Goal: Transaction & Acquisition: Purchase product/service

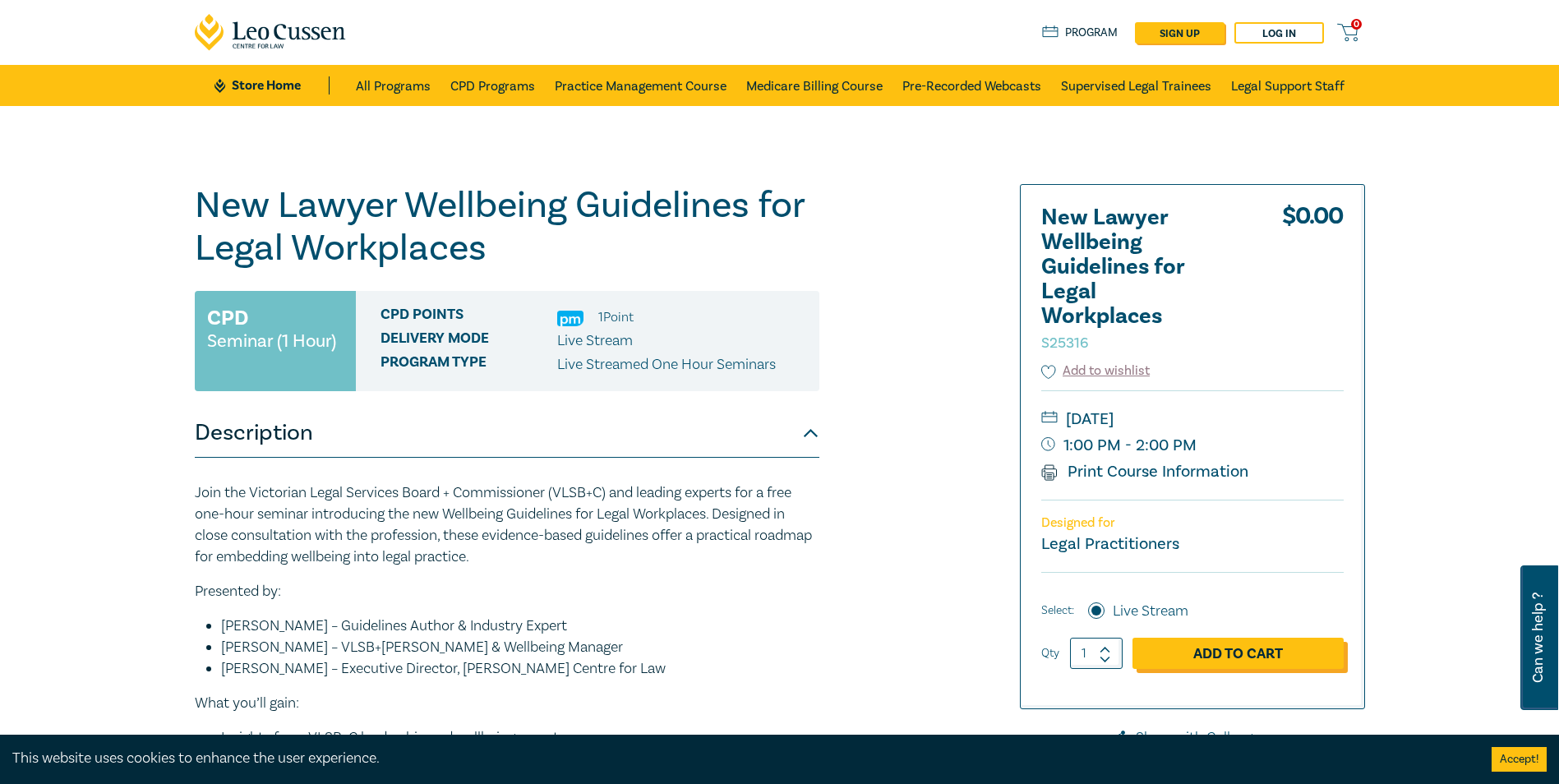
click at [1241, 659] on link "Add to Cart" at bounding box center [1238, 653] width 211 height 31
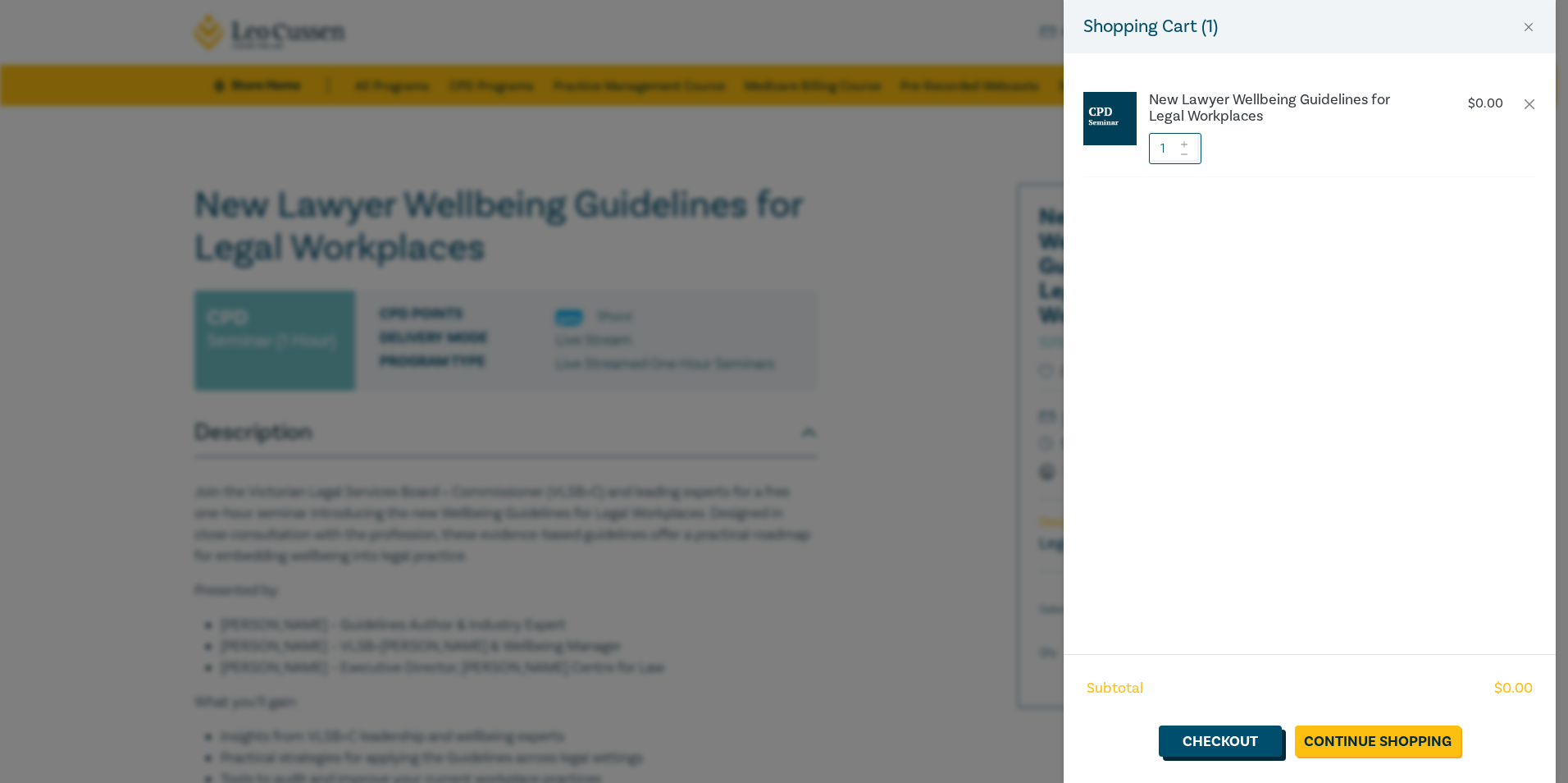
click at [1256, 755] on link "Checkout" at bounding box center [1219, 740] width 123 height 31
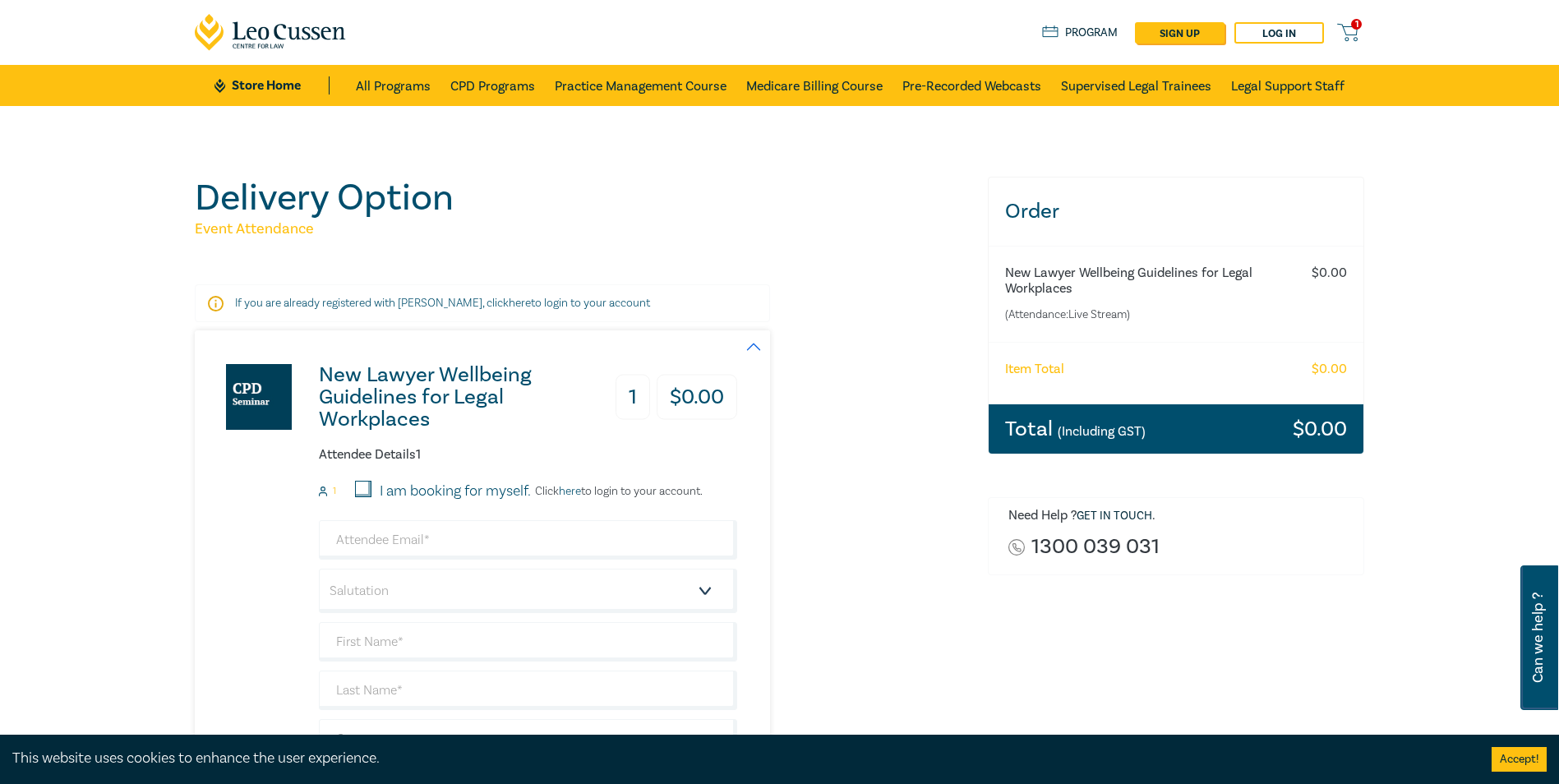
click at [356, 485] on input "I am booking for myself." at bounding box center [363, 488] width 16 height 16
checkbox input "true"
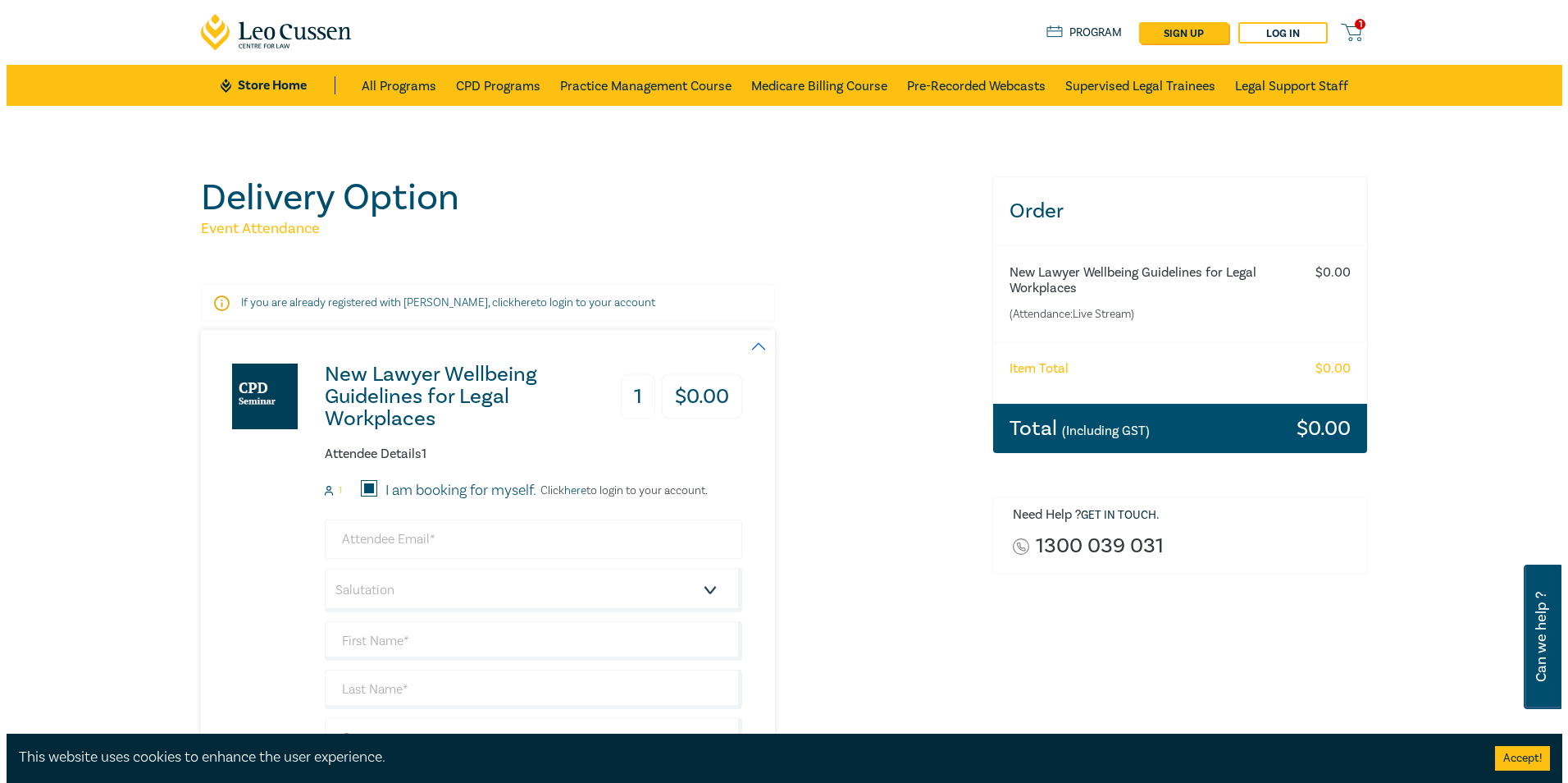
scroll to position [164, 0]
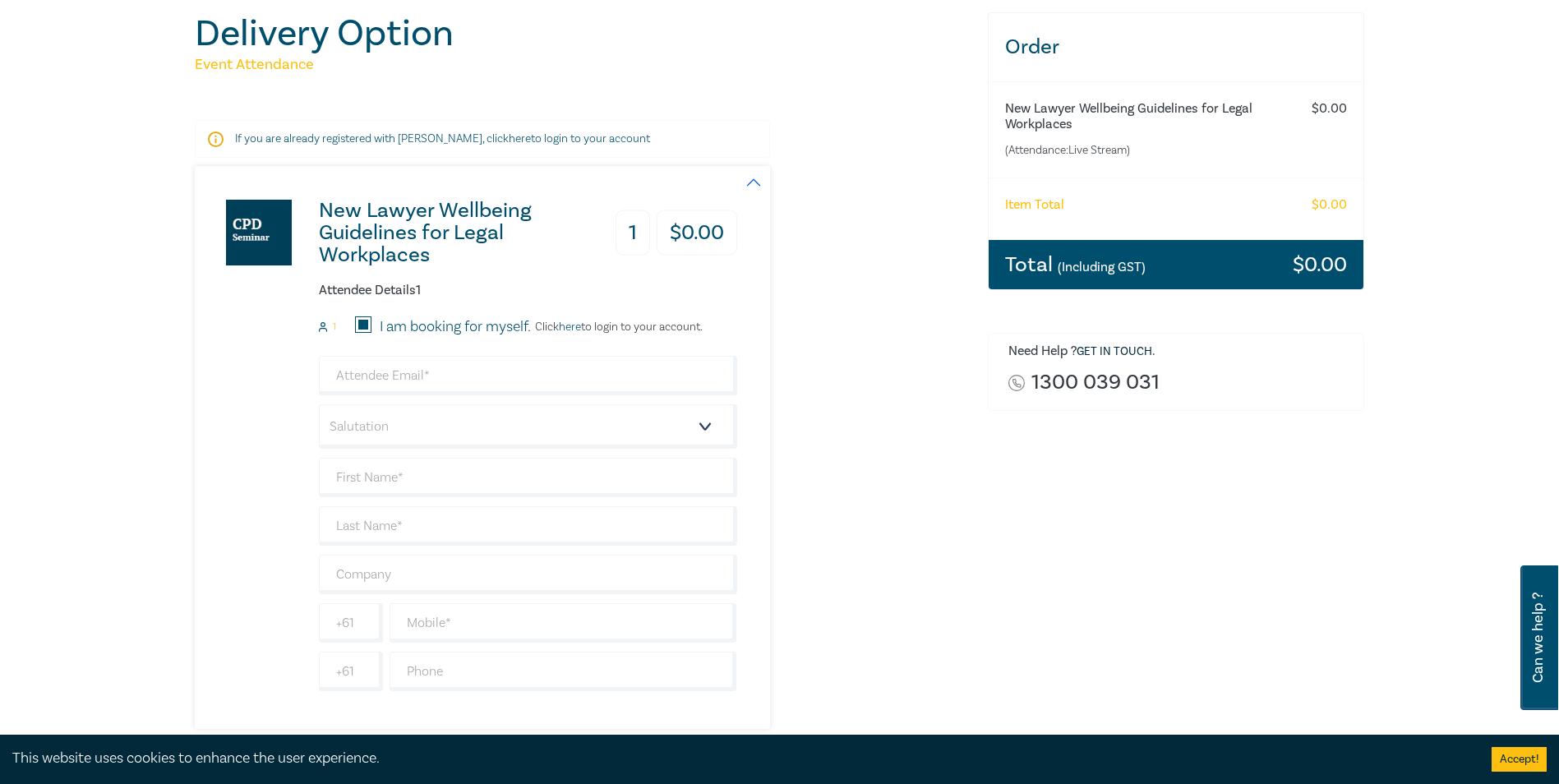
click at [564, 331] on link "here" at bounding box center [569, 326] width 22 height 15
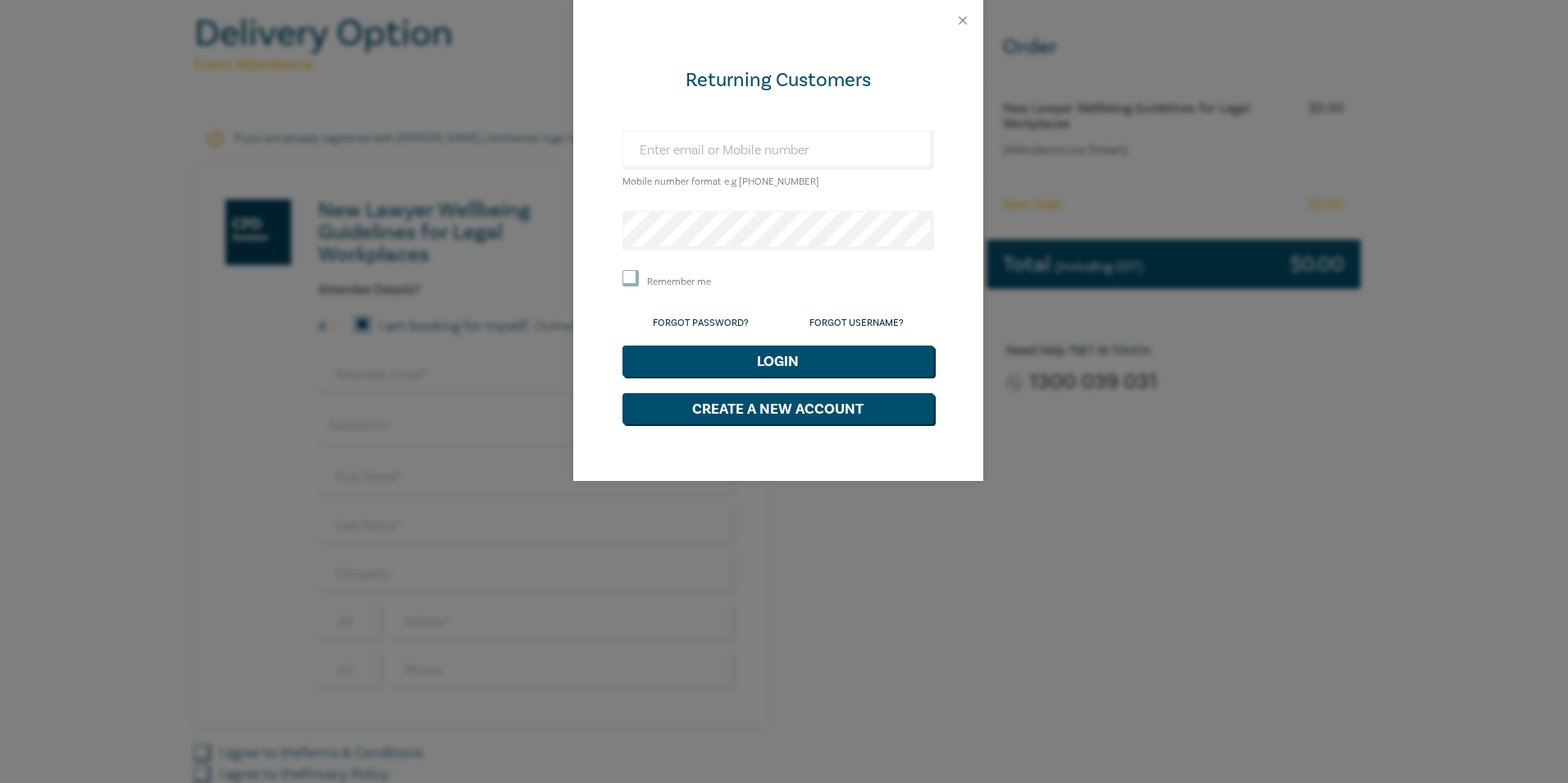
click at [829, 177] on div "Mobile number format e.g +61 000000000" at bounding box center [778, 160] width 311 height 61
click at [831, 152] on input "text" at bounding box center [778, 150] width 311 height 40
type input "melanie@crowelegal.com.au"
click at [622, 345] on button "Login" at bounding box center [778, 361] width 311 height 31
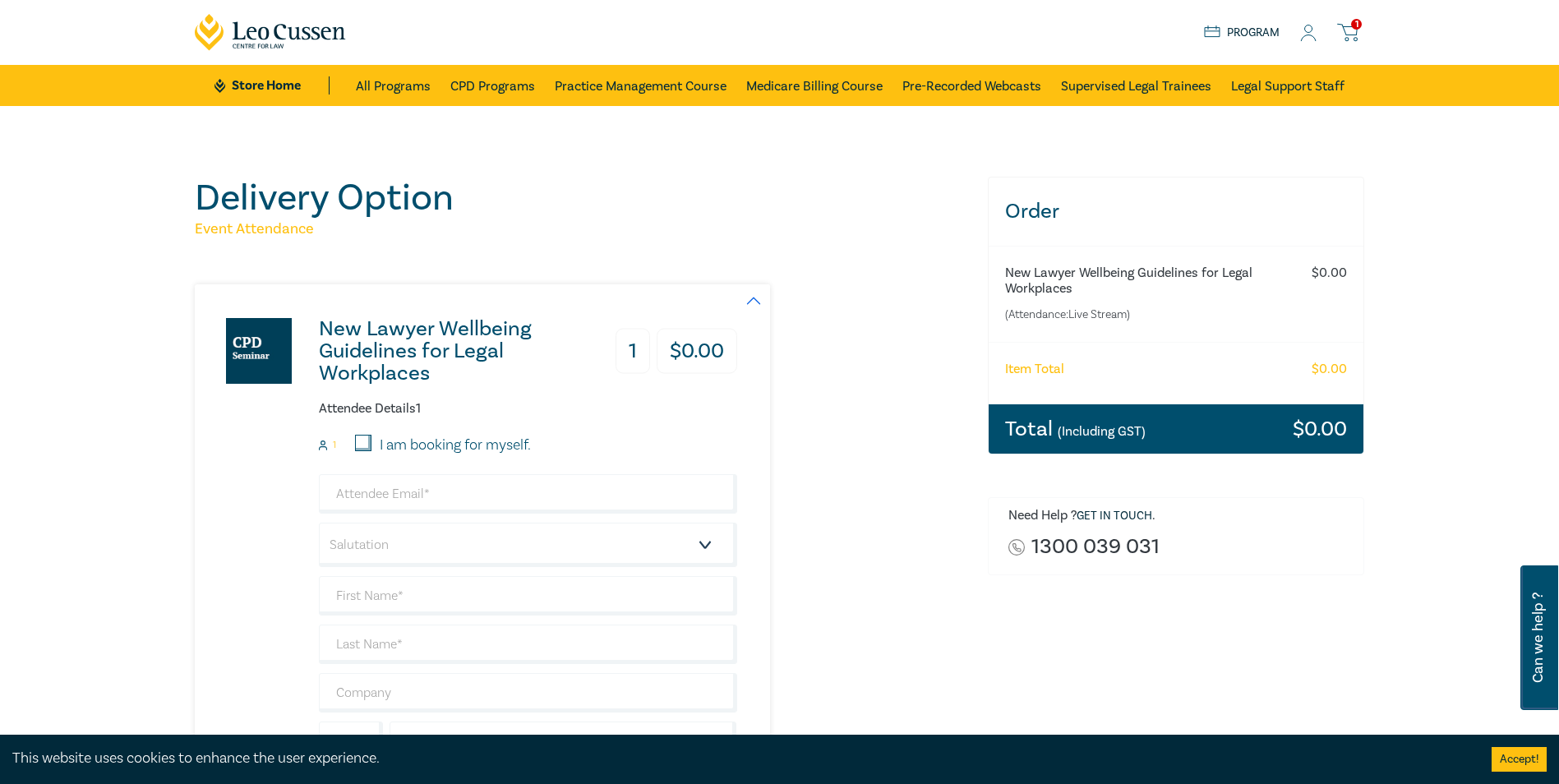
click at [368, 440] on input "I am booking for myself." at bounding box center [363, 442] width 16 height 16
checkbox input "true"
type input "melanie@crowelegal.com.au"
type input "[PERSON_NAME]"
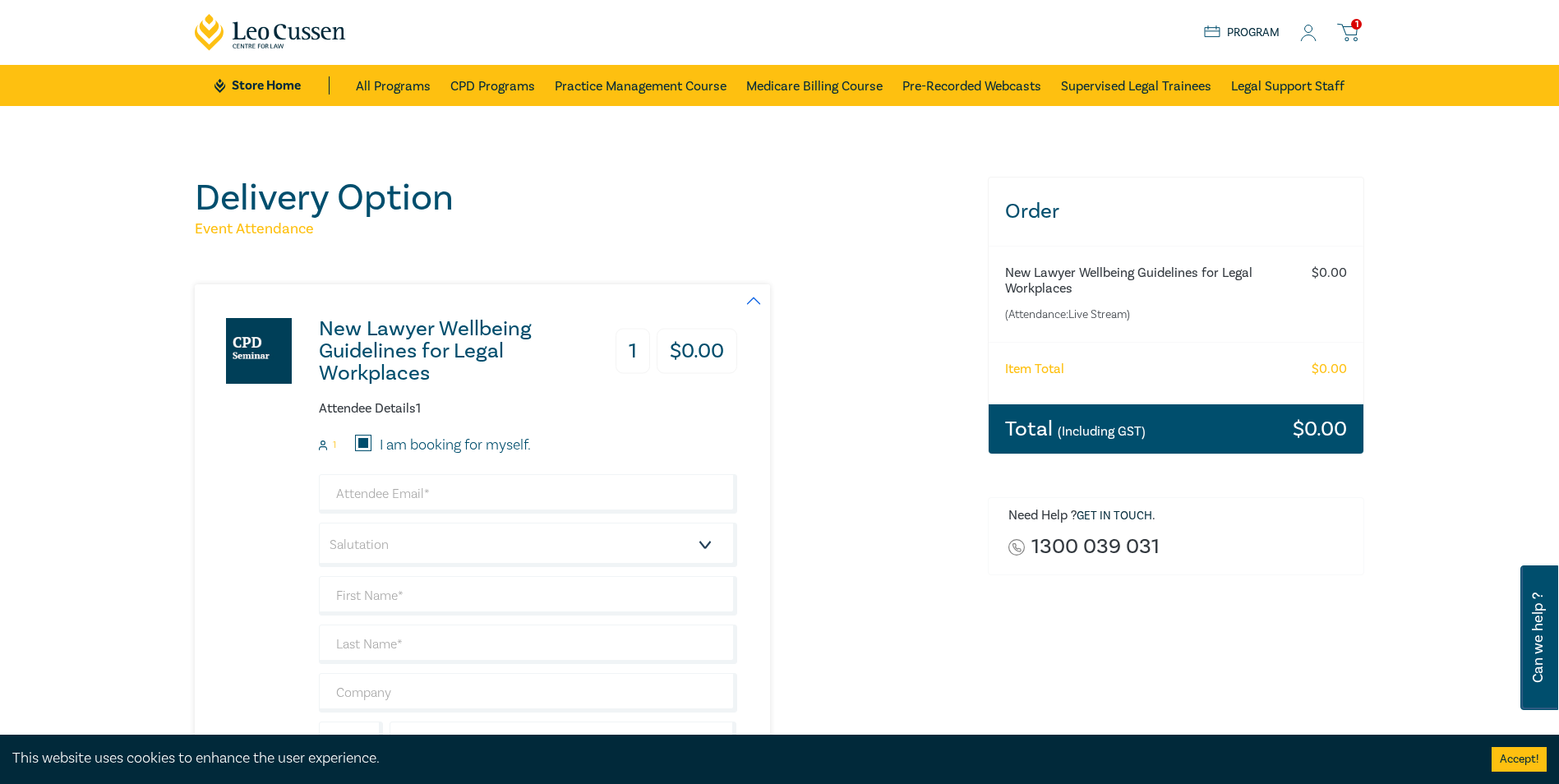
type input "[PERSON_NAME] LEGAL PTY LTD"
type input "417347834"
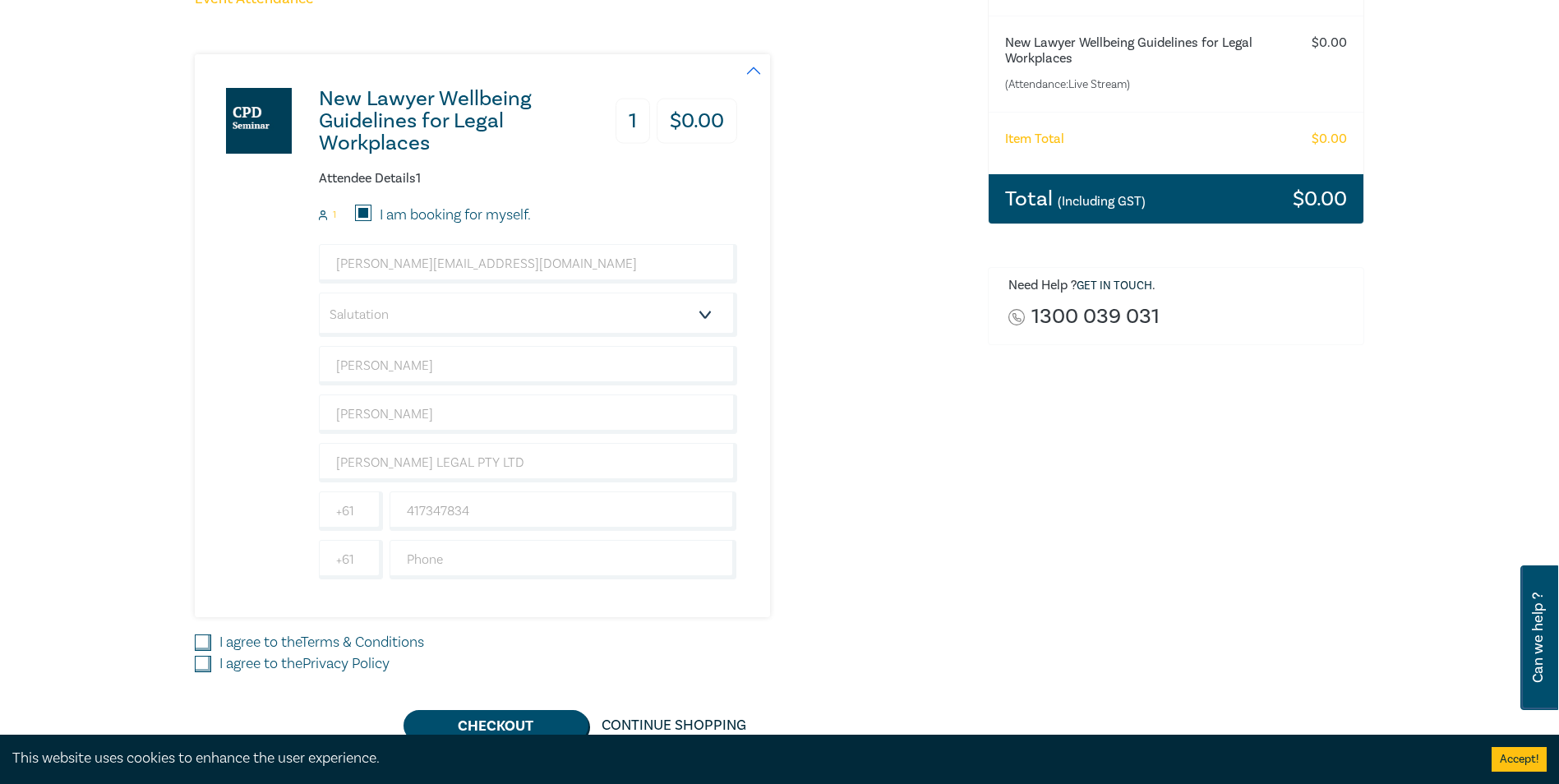
scroll to position [247, 0]
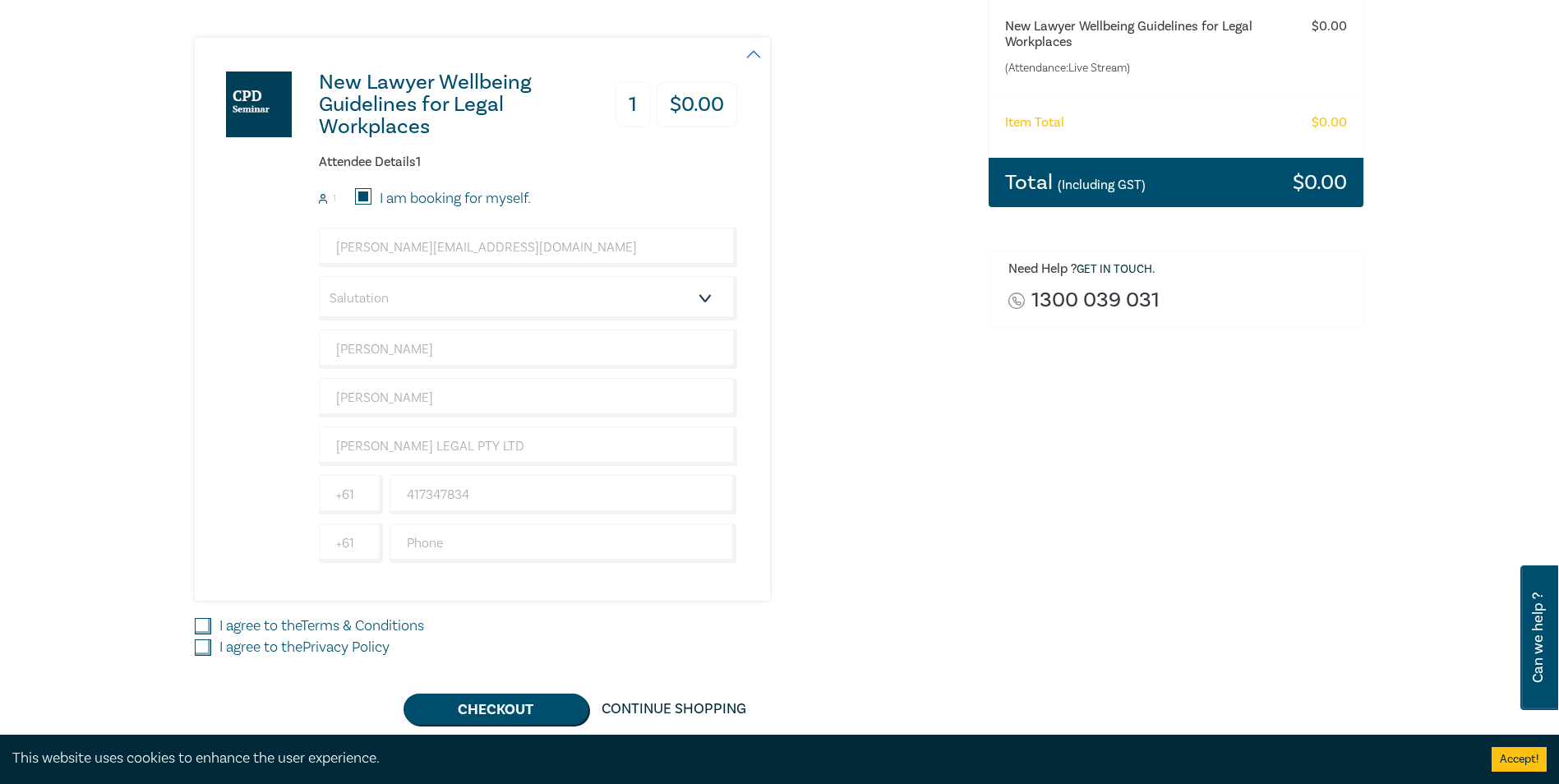
click at [204, 627] on input "I agree to the Terms & Conditions" at bounding box center [202, 625] width 16 height 16
checkbox input "true"
click at [203, 649] on input "I agree to the Privacy Policy" at bounding box center [202, 647] width 16 height 16
checkbox input "true"
click at [494, 705] on button "Checkout" at bounding box center [496, 709] width 185 height 31
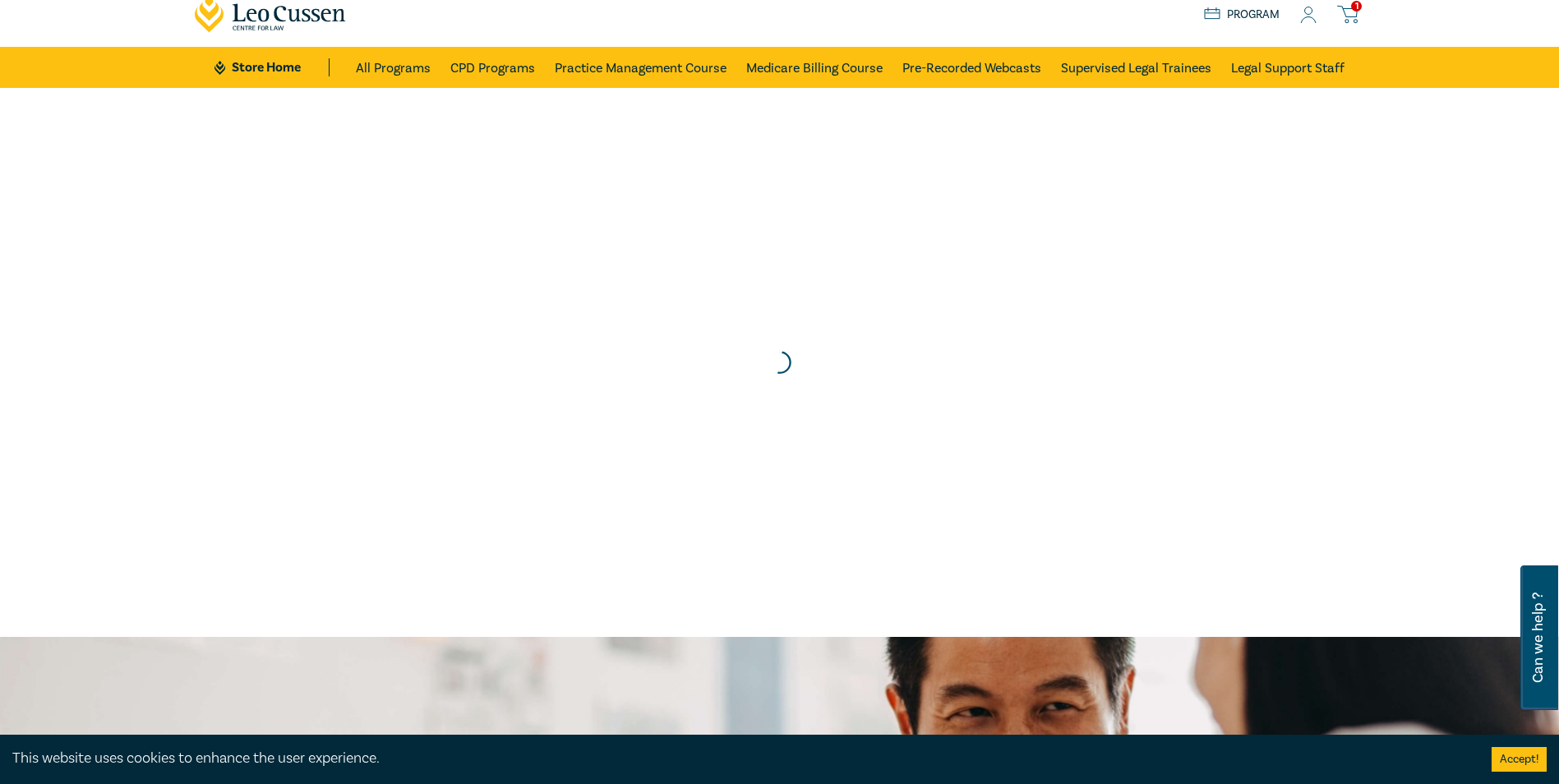
scroll to position [0, 0]
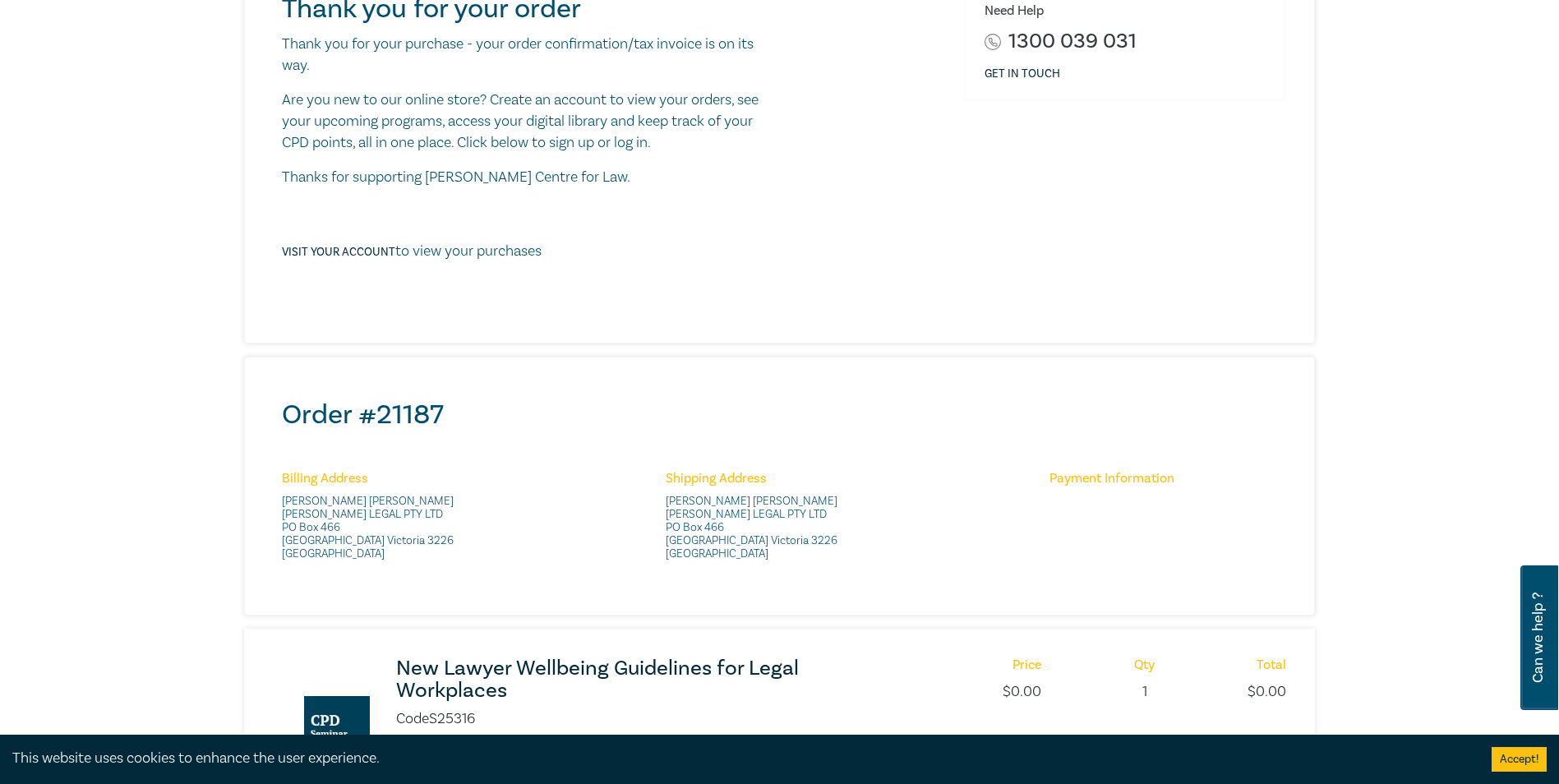
scroll to position [247, 0]
